Goal: Task Accomplishment & Management: Complete application form

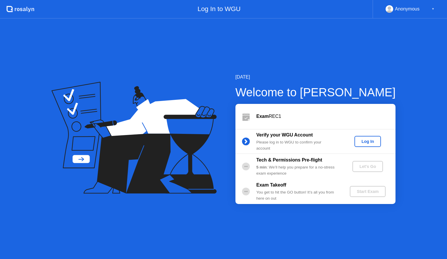
click at [367, 146] on button "Log In" at bounding box center [367, 141] width 26 height 11
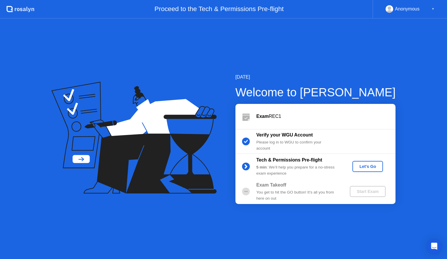
click at [370, 164] on div "Let's Go" at bounding box center [368, 166] width 26 height 5
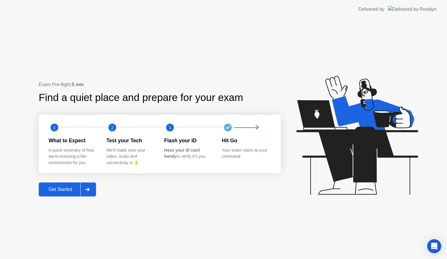
click at [91, 186] on div at bounding box center [87, 189] width 14 height 13
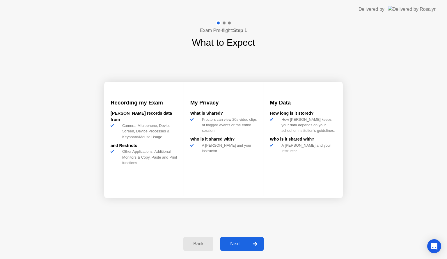
click at [236, 244] on div "Next" at bounding box center [235, 243] width 26 height 5
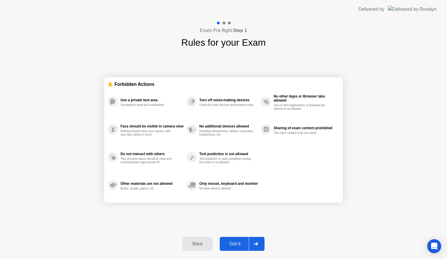
click at [233, 241] on div "Got it" at bounding box center [234, 243] width 27 height 5
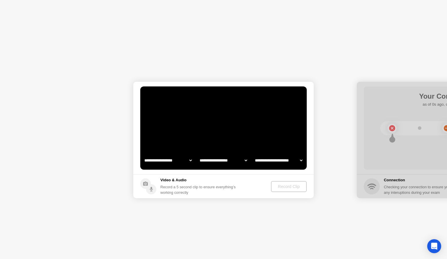
select select "**********"
select select "*******"
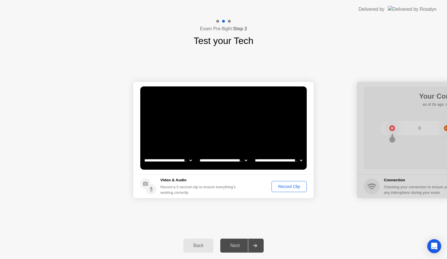
click at [286, 185] on div "Record Clip" at bounding box center [289, 186] width 31 height 5
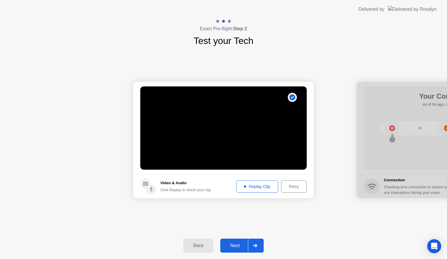
click at [292, 187] on div "Retry" at bounding box center [294, 186] width 22 height 5
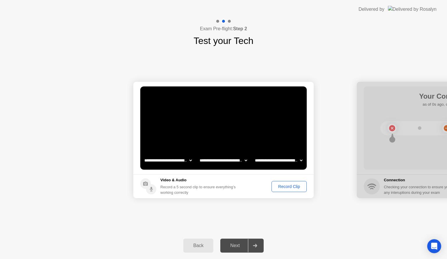
click at [283, 184] on div "Record Clip" at bounding box center [289, 186] width 31 height 5
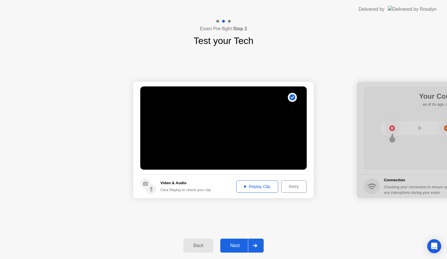
click at [262, 187] on div "Replay Clip" at bounding box center [257, 186] width 38 height 5
click at [293, 225] on div "**********" at bounding box center [223, 140] width 447 height 184
click at [250, 180] on footer "Video & Audio Click Replay to check your clip Replay Clip Retry" at bounding box center [223, 186] width 180 height 24
click at [246, 186] on div "Replay Clip" at bounding box center [257, 186] width 38 height 5
click at [291, 186] on div "Retry" at bounding box center [294, 186] width 22 height 5
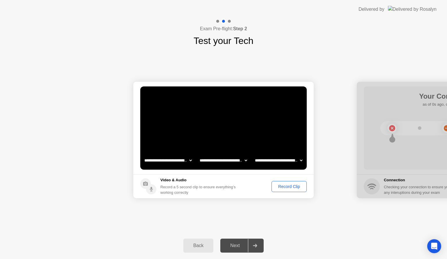
click at [290, 189] on div "Record Clip" at bounding box center [289, 186] width 31 height 5
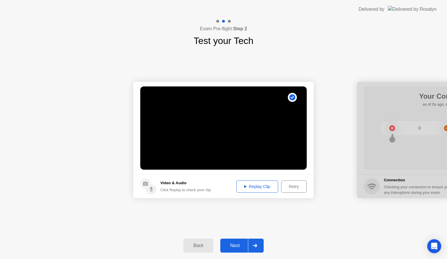
click at [257, 191] on button "Replay Clip" at bounding box center [257, 186] width 42 height 12
click at [239, 246] on div "Next" at bounding box center [235, 245] width 26 height 5
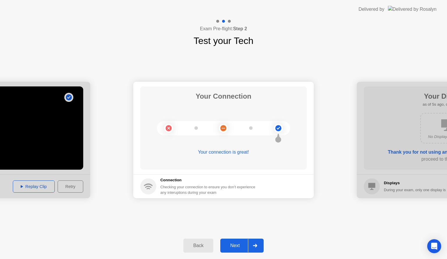
click at [239, 248] on div "Next" at bounding box center [235, 245] width 26 height 5
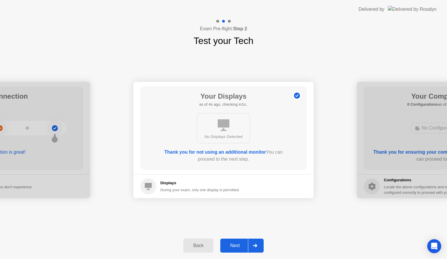
click at [232, 244] on div "Next" at bounding box center [235, 245] width 26 height 5
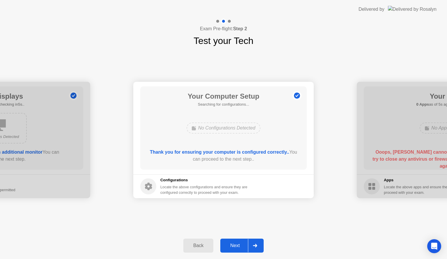
click at [232, 244] on div "Next" at bounding box center [235, 245] width 26 height 5
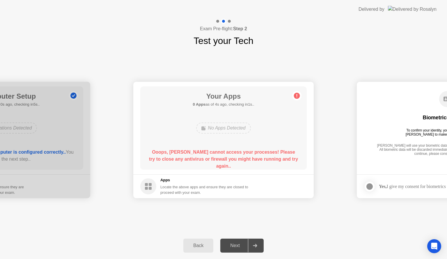
click at [294, 95] on circle at bounding box center [297, 96] width 6 height 6
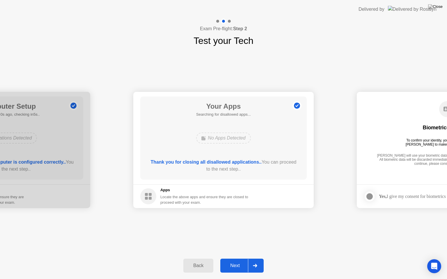
click at [234, 259] on div "Next" at bounding box center [235, 265] width 26 height 5
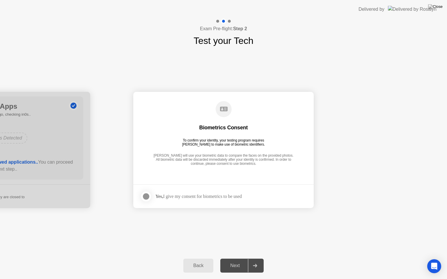
click at [145, 194] on div at bounding box center [146, 196] width 7 height 7
click at [227, 259] on button "Next" at bounding box center [241, 266] width 43 height 14
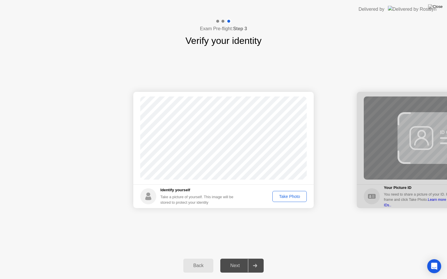
click at [285, 197] on div "Take Photo" at bounding box center [289, 196] width 30 height 5
click at [237, 259] on div "Next" at bounding box center [235, 265] width 26 height 5
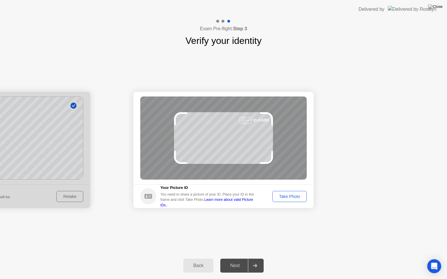
click at [237, 259] on div "Next" at bounding box center [235, 265] width 26 height 5
click at [298, 198] on div "Take Photo" at bounding box center [289, 196] width 30 height 5
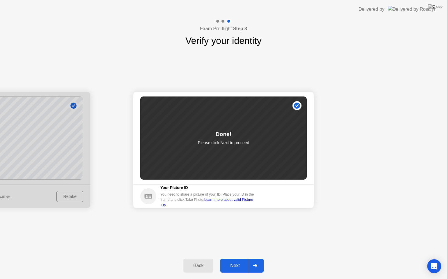
click at [248, 259] on div at bounding box center [255, 265] width 14 height 13
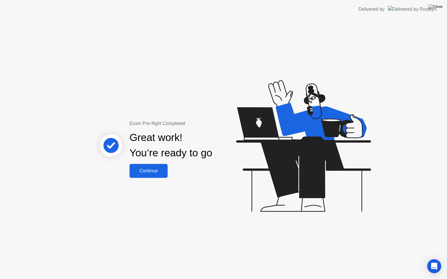
click at [150, 179] on div "Exam Pre-flight Completed Great work! You’re ready to go Continue" at bounding box center [223, 149] width 447 height 261
click at [150, 170] on div "Continue" at bounding box center [148, 170] width 35 height 5
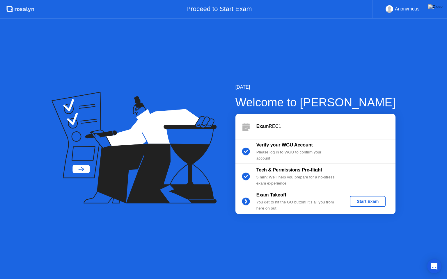
click at [365, 204] on div "Start Exam" at bounding box center [367, 201] width 31 height 5
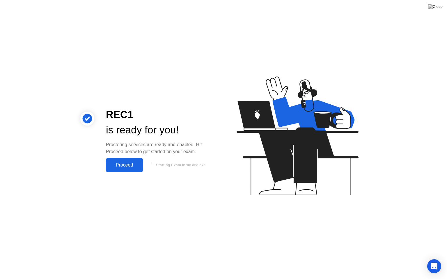
click at [116, 163] on div "Proceed" at bounding box center [124, 165] width 33 height 5
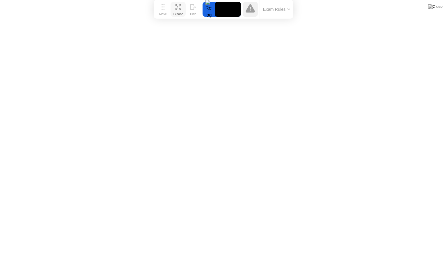
click at [177, 7] on icon at bounding box center [178, 7] width 6 height 6
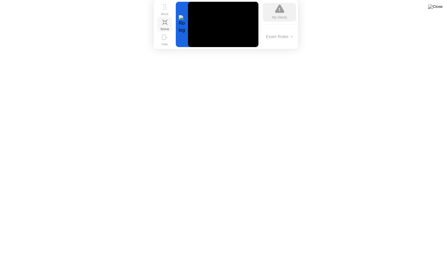
click at [166, 24] on icon at bounding box center [165, 22] width 6 height 6
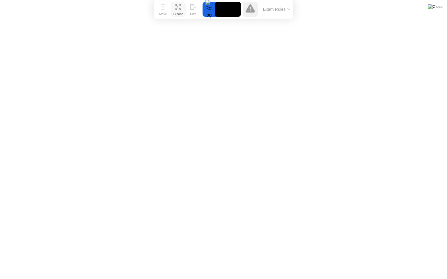
click at [438, 6] on img at bounding box center [435, 6] width 15 height 5
